Goal: Task Accomplishment & Management: Use online tool/utility

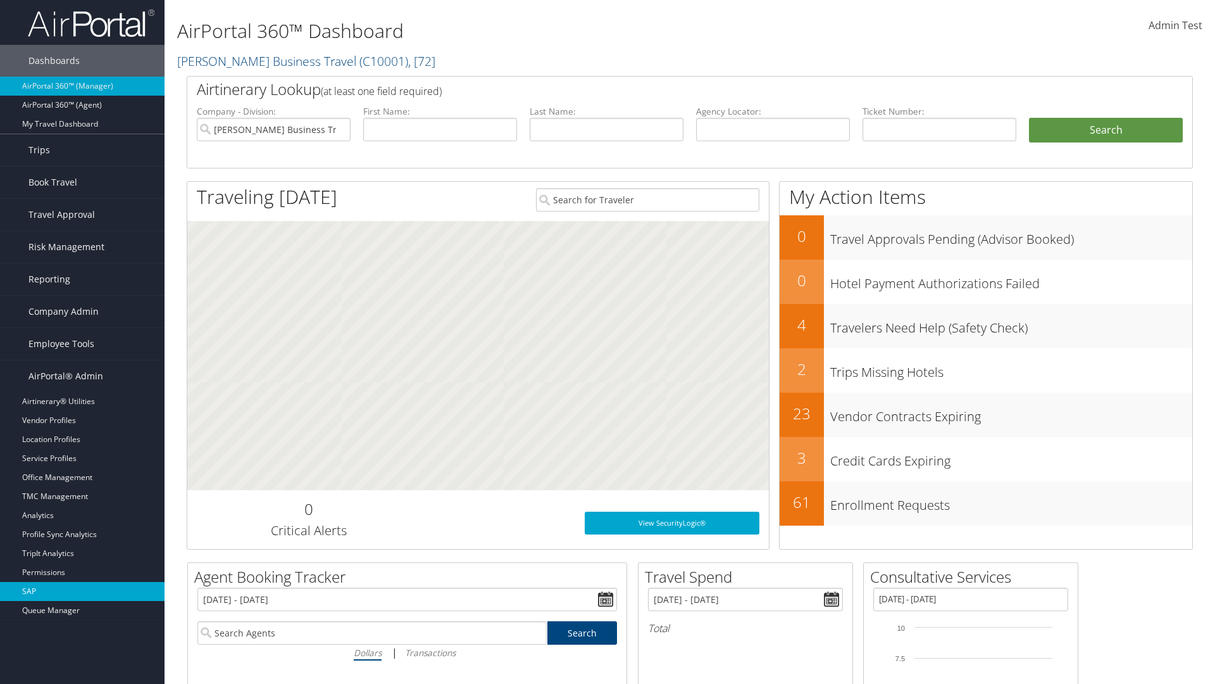
click at [82, 591] on link "SAP" at bounding box center [82, 591] width 165 height 19
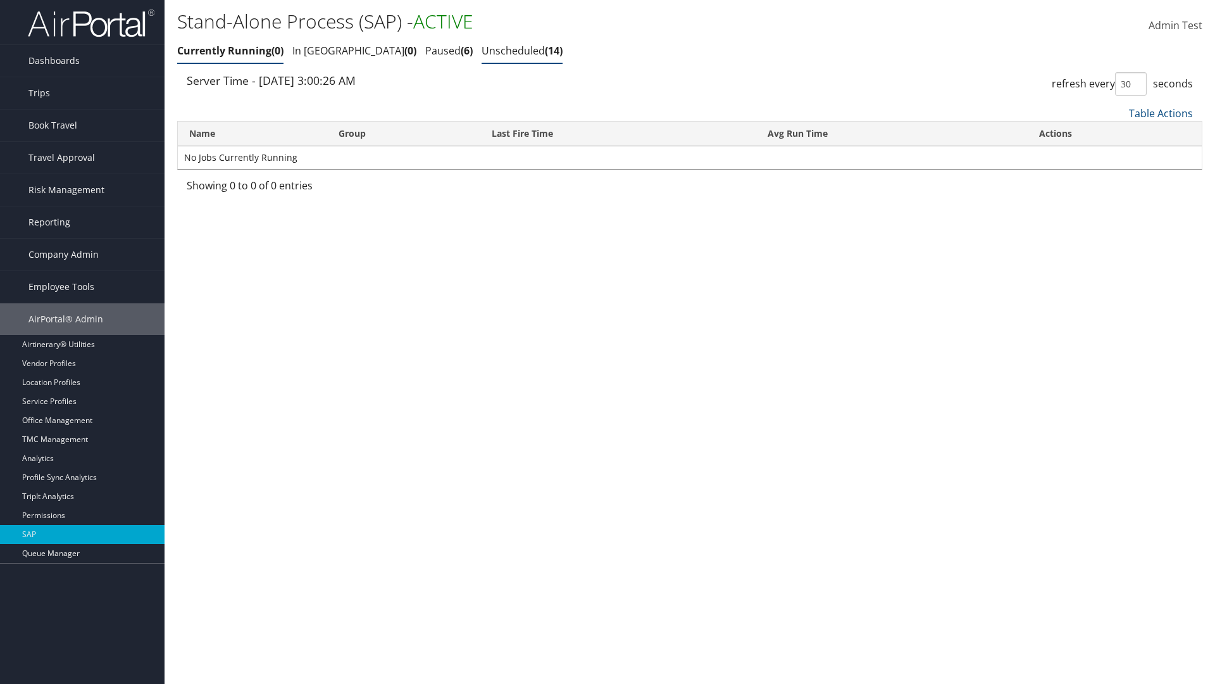
click at [482, 51] on link "Unscheduled 14" at bounding box center [522, 51] width 81 height 14
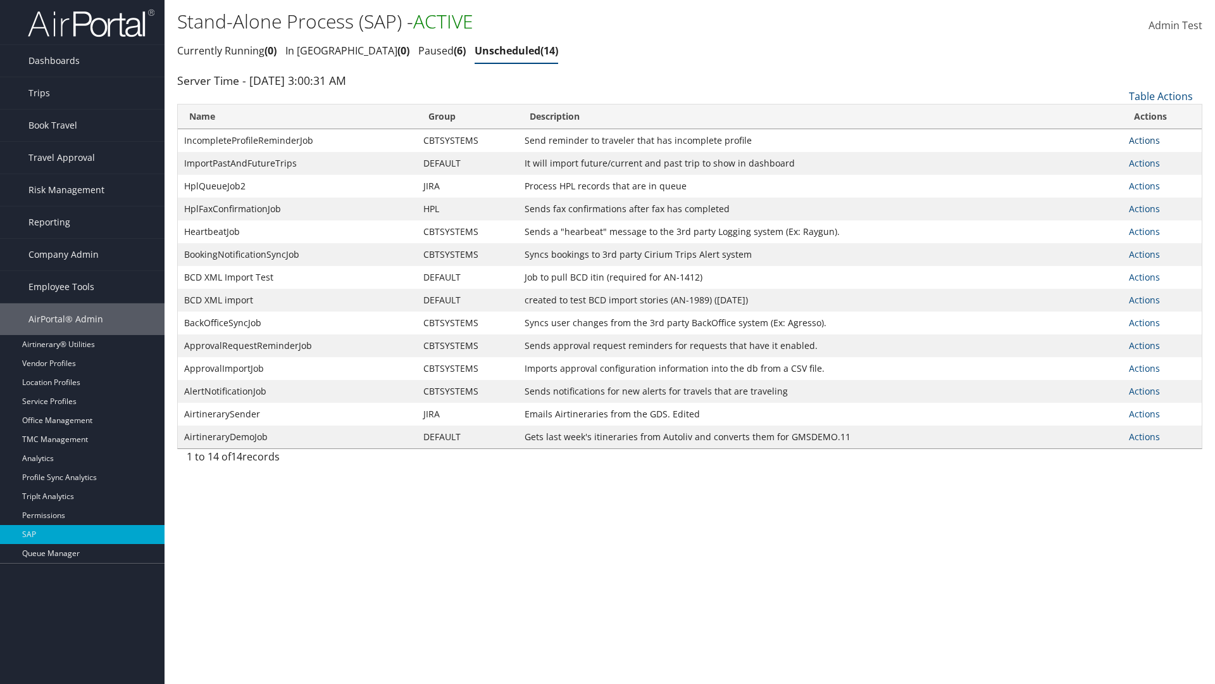
click at [1144, 140] on link "Actions" at bounding box center [1144, 140] width 31 height 12
click at [1162, 159] on link "Schedule job" at bounding box center [1162, 159] width 65 height 22
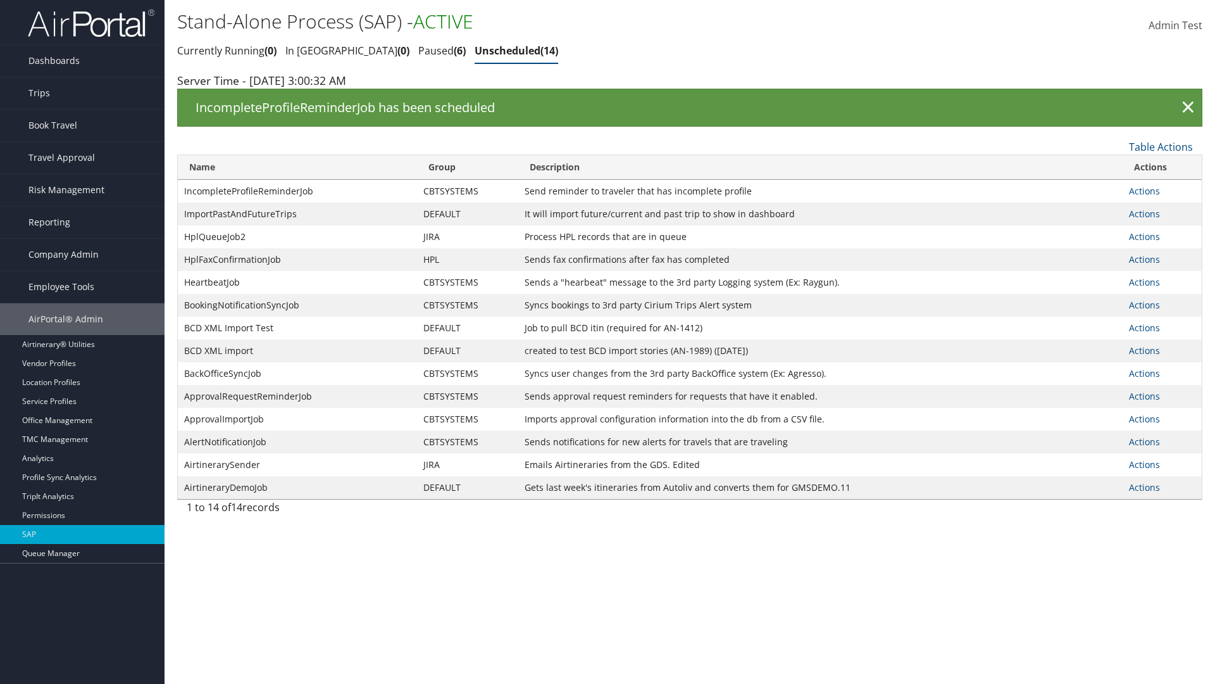
click at [1144, 191] on link "Actions" at bounding box center [1144, 191] width 31 height 12
click at [0, 0] on link "Edit Job" at bounding box center [0, 0] width 0 height 0
